Goal: Communication & Community: Answer question/provide support

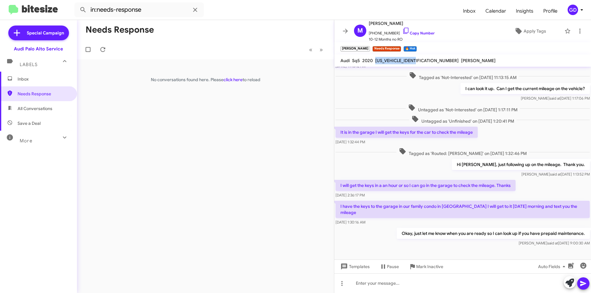
scroll to position [63, 0]
click at [24, 79] on span "Inbox" at bounding box center [44, 79] width 52 height 6
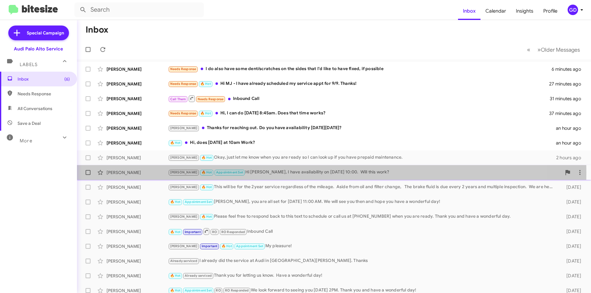
click at [137, 173] on div "[PERSON_NAME]" at bounding box center [137, 173] width 62 height 6
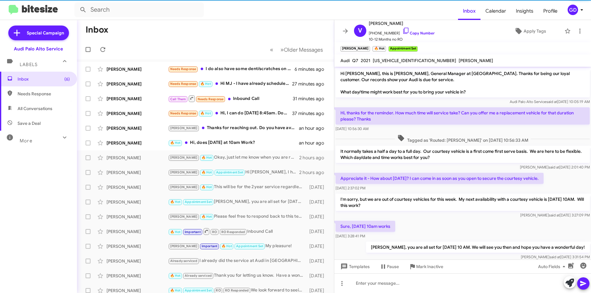
scroll to position [117, 0]
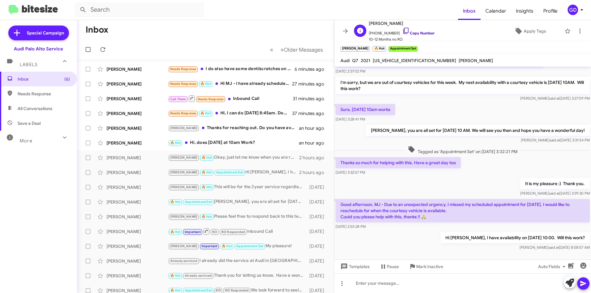
click at [409, 34] on link "Copy Number" at bounding box center [418, 33] width 32 height 5
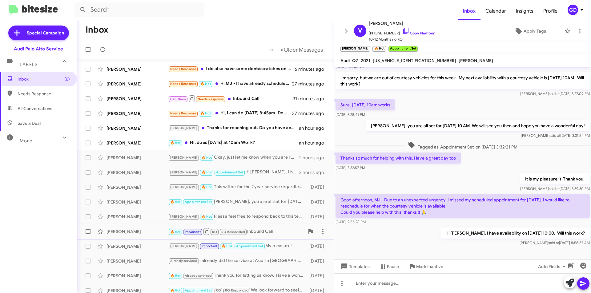
scroll to position [129, 0]
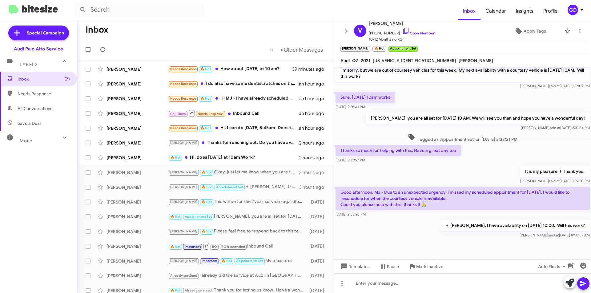
click at [38, 95] on span "Needs Response" at bounding box center [44, 94] width 52 height 6
type input "in:needs-response"
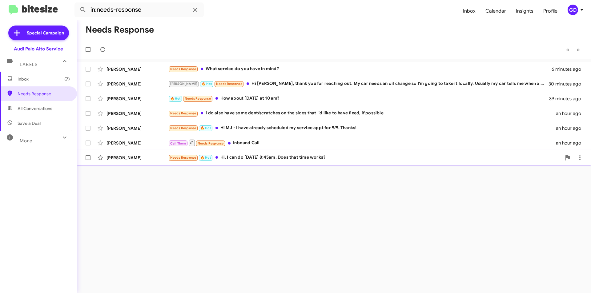
click at [122, 162] on div "[PERSON_NAME] Needs Response 🔥 Hot Hi, I can do [DATE] 8:45am. Does that time w…" at bounding box center [334, 158] width 504 height 12
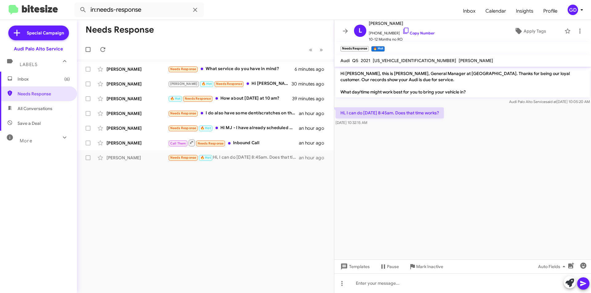
click at [206, 186] on div "Needs Response « Previous » Next [PERSON_NAME] Needs Response What service do y…" at bounding box center [205, 156] width 257 height 273
click at [121, 144] on div "[PERSON_NAME]" at bounding box center [137, 143] width 62 height 6
